Goal: Information Seeking & Learning: Learn about a topic

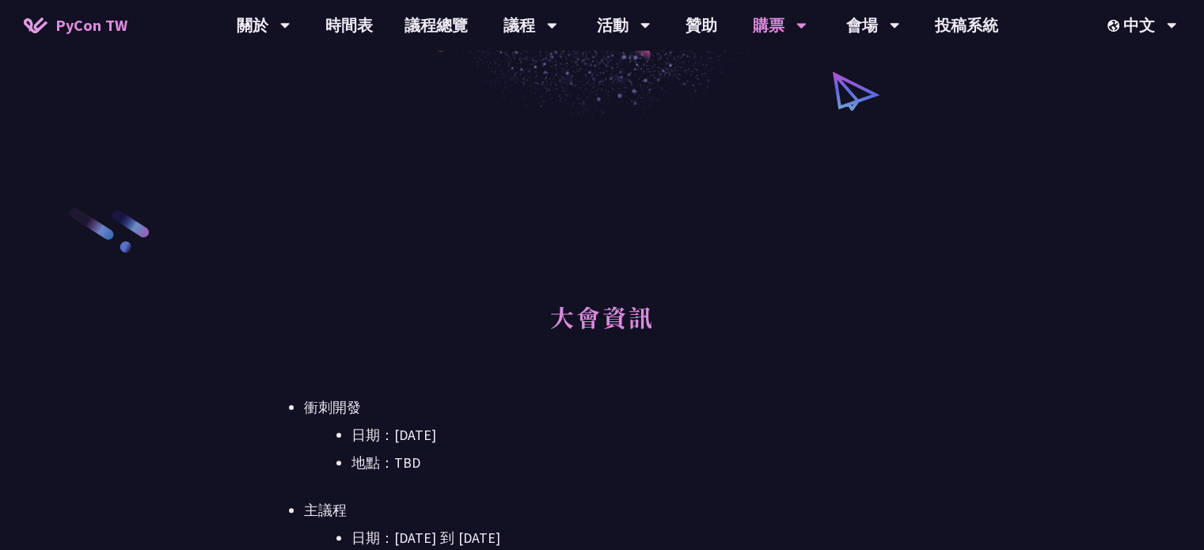
scroll to position [317, 0]
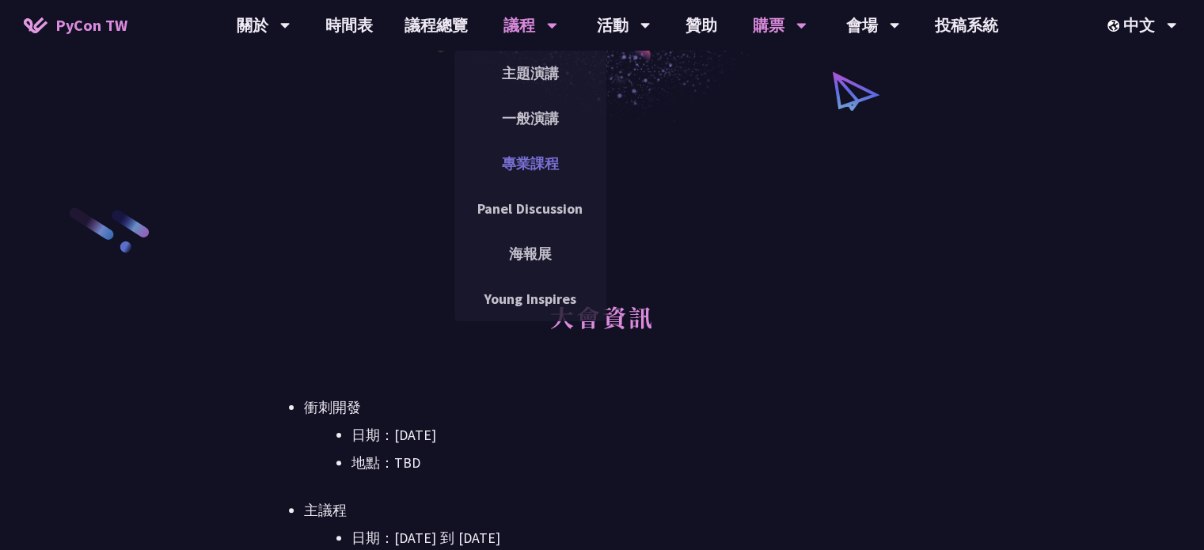
click at [516, 167] on link "專業課程" at bounding box center [530, 163] width 152 height 37
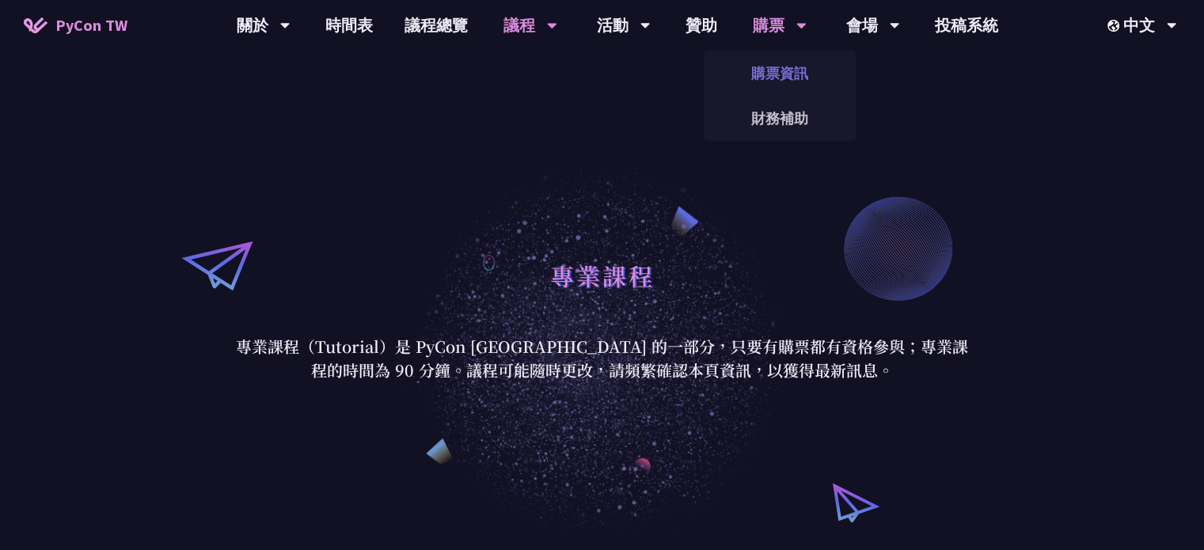
click at [772, 67] on link "購票資訊" at bounding box center [780, 73] width 152 height 37
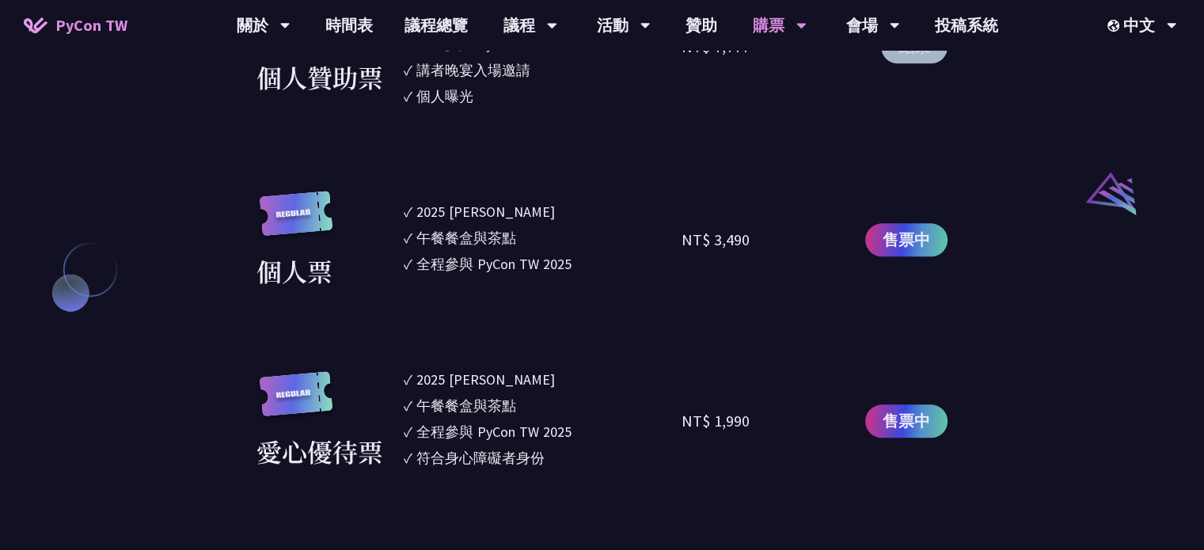
scroll to position [1583, 0]
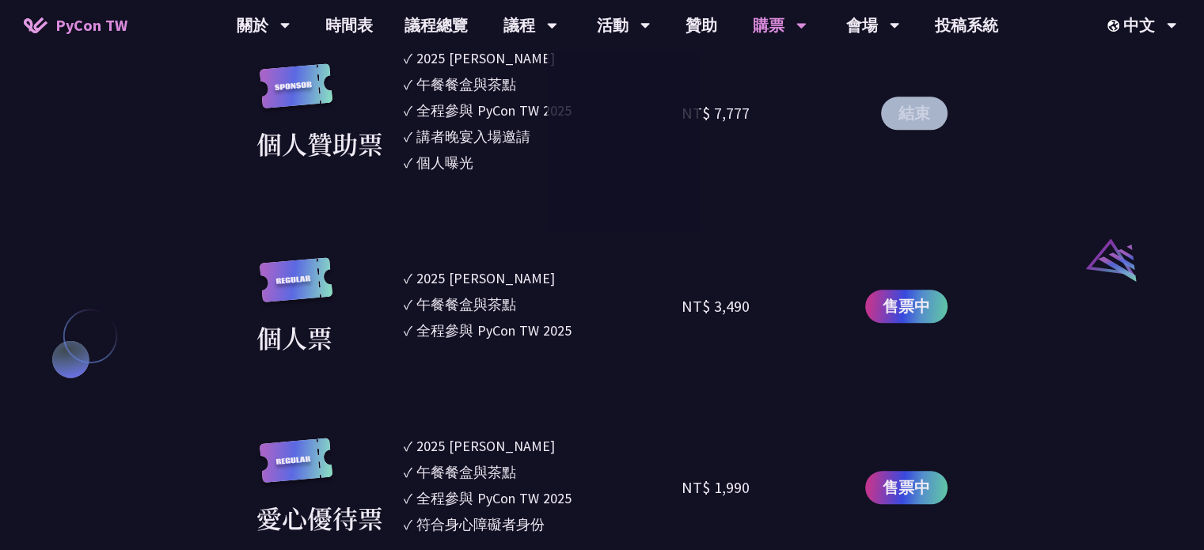
click at [667, 320] on li "✓ 全程參與 PyCon TW 2025" at bounding box center [543, 330] width 279 height 21
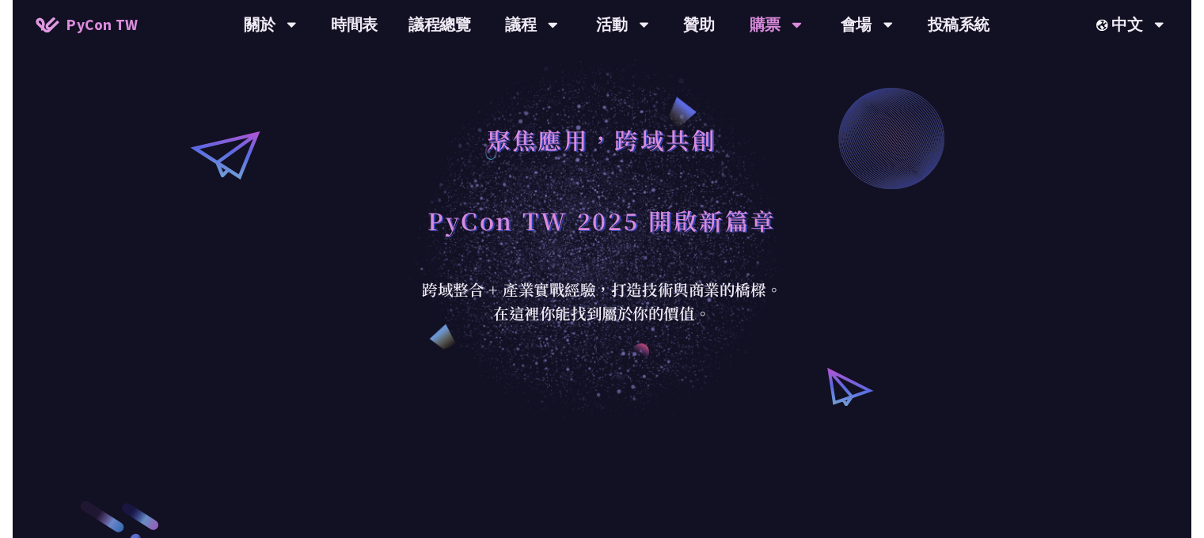
scroll to position [0, 0]
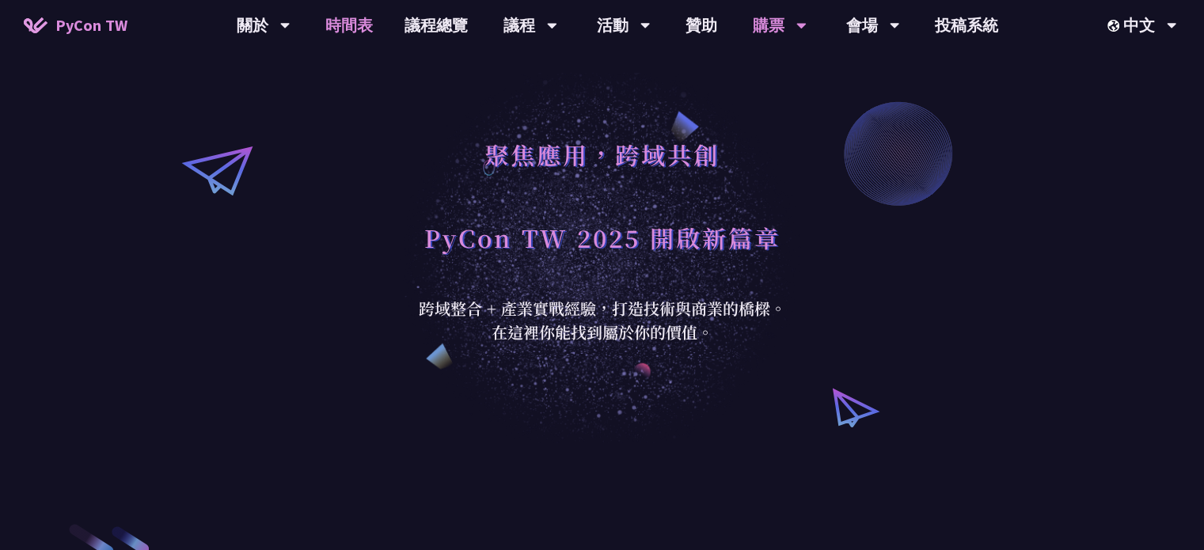
click at [339, 22] on link "時間表" at bounding box center [349, 25] width 79 height 51
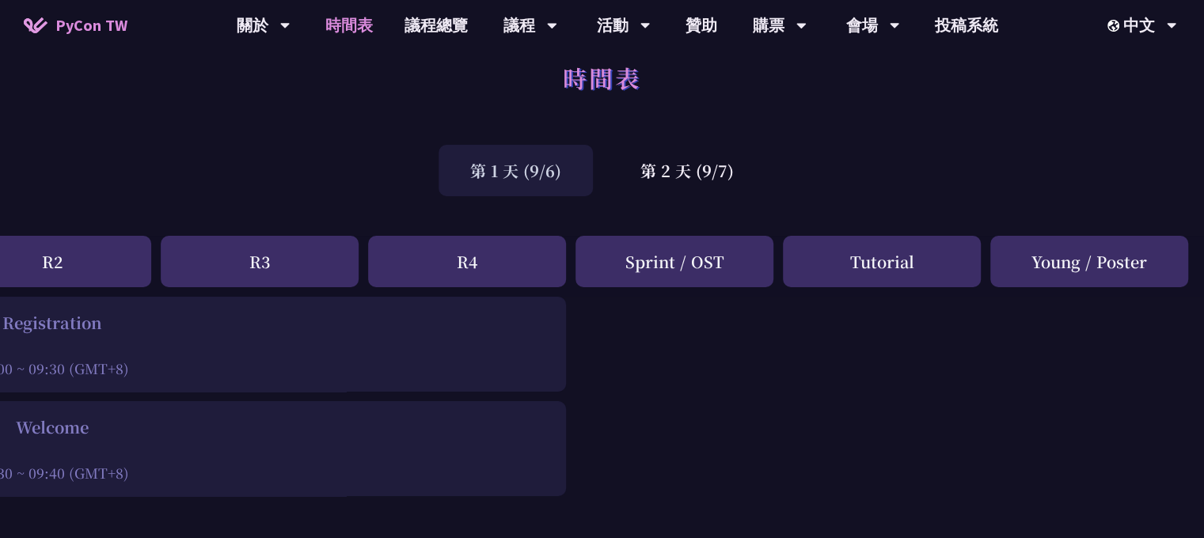
scroll to position [0, 477]
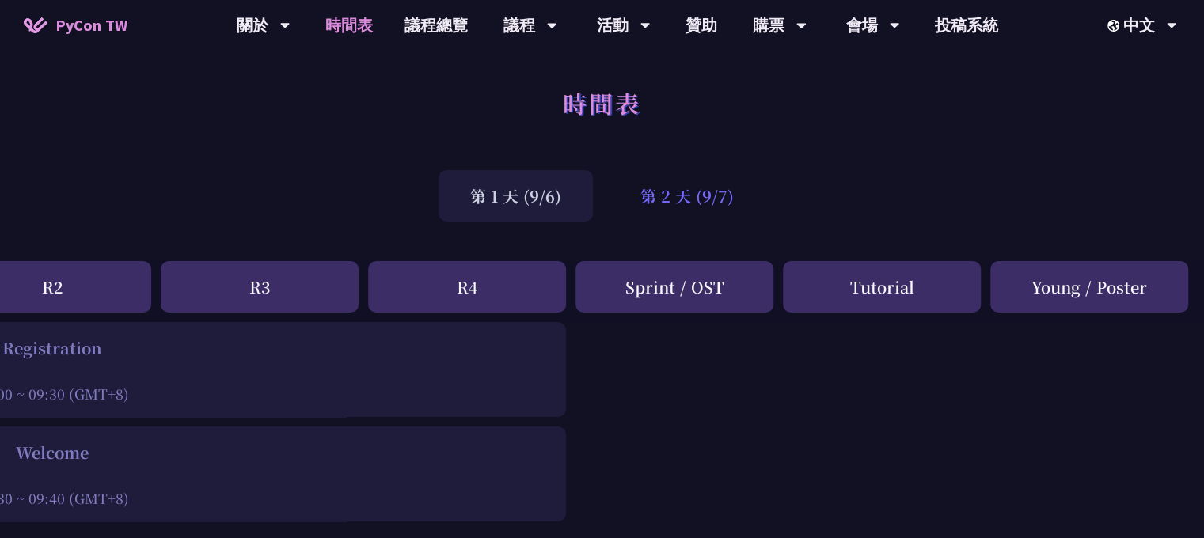
click at [698, 210] on div "第 2 天 (9/7)" at bounding box center [687, 195] width 157 height 51
